Goal: Contribute content: Add original content to the website for others to see

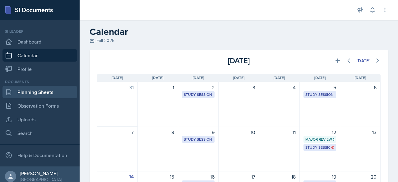
click at [42, 91] on link "Planning Sheets" at bounding box center [39, 92] width 75 height 12
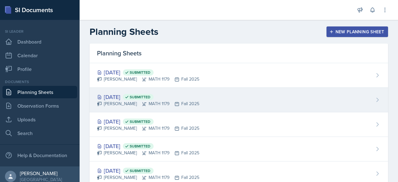
click at [123, 98] on div "[DATE] Submitted" at bounding box center [148, 97] width 102 height 8
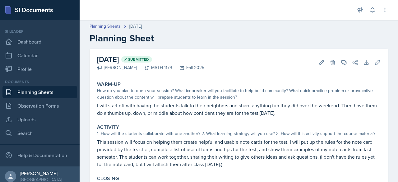
click at [367, 59] on div "Download Uploads" at bounding box center [369, 62] width 22 height 6
click at [31, 122] on link "Uploads" at bounding box center [39, 119] width 75 height 12
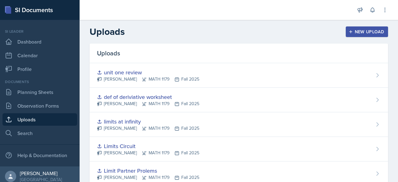
click at [372, 31] on div "New Upload" at bounding box center [367, 31] width 34 height 5
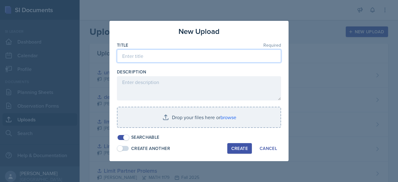
click at [192, 60] on input at bounding box center [199, 55] width 164 height 13
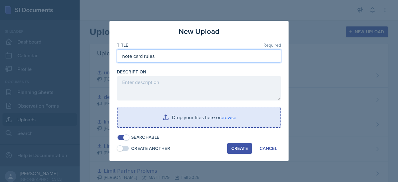
type input "note card rules"
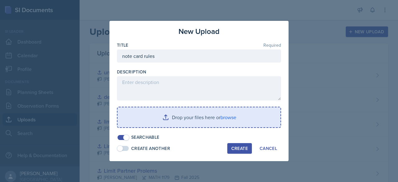
click at [139, 119] on input "file" at bounding box center [198, 117] width 163 height 20
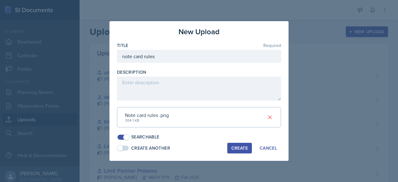
click at [239, 143] on button "Create" at bounding box center [239, 148] width 25 height 11
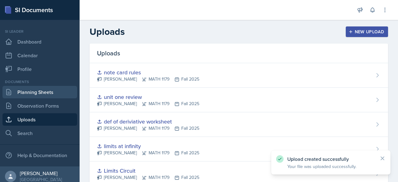
click at [38, 90] on link "Planning Sheets" at bounding box center [39, 92] width 75 height 12
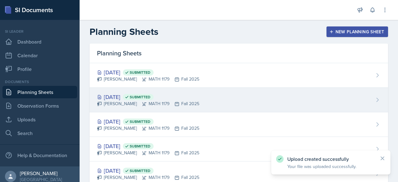
click at [138, 101] on div "[PERSON_NAME] MATH 1179 Fall 2025" at bounding box center [148, 103] width 102 height 7
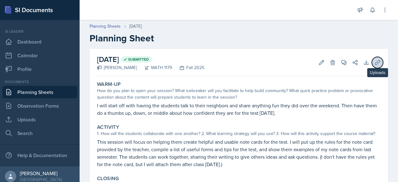
click at [374, 62] on icon at bounding box center [377, 62] width 6 height 6
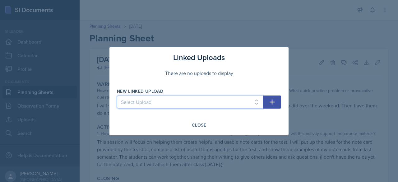
click at [206, 102] on select "Select Upload law of Exponents worksheet Algebra Errors worksheet Limit Partner…" at bounding box center [190, 101] width 146 height 13
select select "a304db3d-cc16-4776-bd33-e0d5627c2073"
click at [117, 95] on select "Select Upload law of Exponents worksheet Algebra Errors worksheet Limit Partner…" at bounding box center [190, 101] width 146 height 13
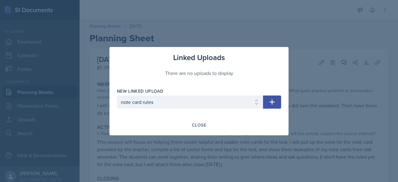
click at [274, 102] on icon "button" at bounding box center [271, 101] width 5 height 5
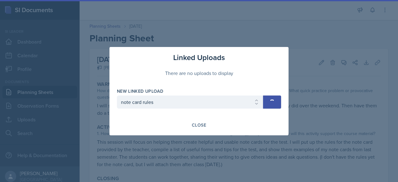
select select
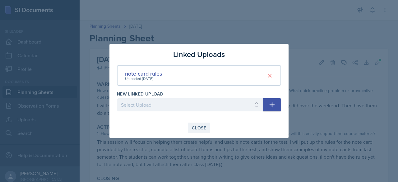
click at [200, 126] on div "Close" at bounding box center [199, 127] width 14 height 5
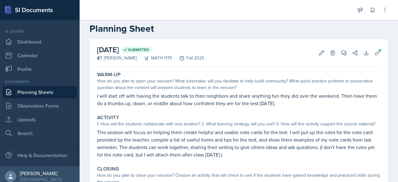
scroll to position [10, 0]
